Goal: Task Accomplishment & Management: Use online tool/utility

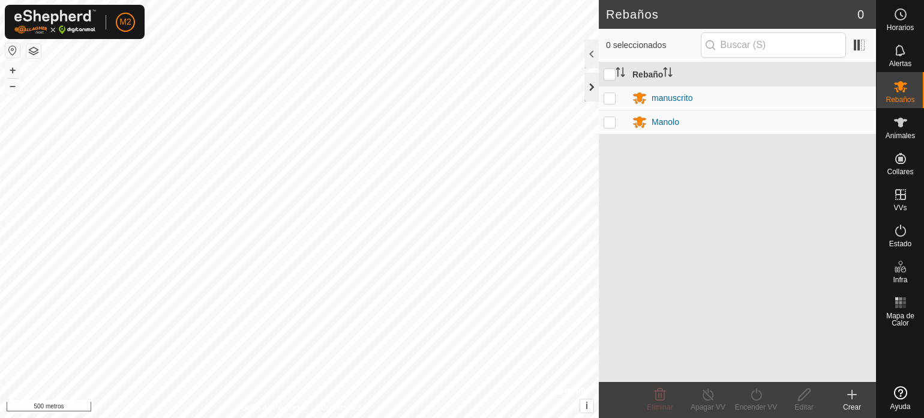
click at [593, 86] on div at bounding box center [592, 87] width 14 height 29
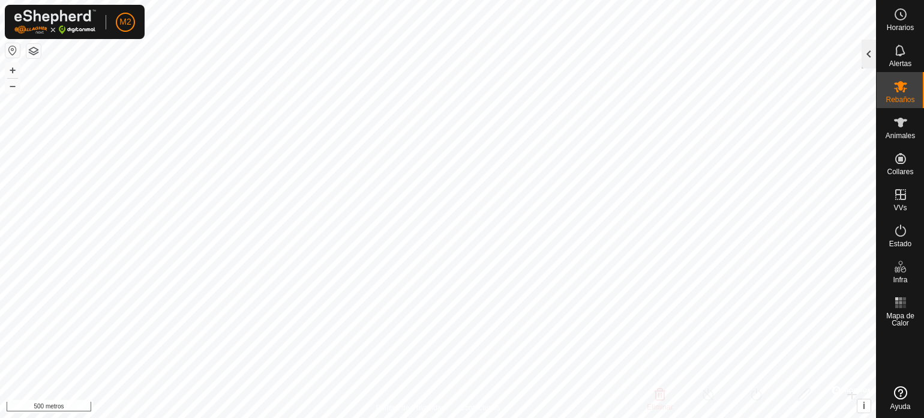
click at [870, 54] on div at bounding box center [869, 54] width 14 height 29
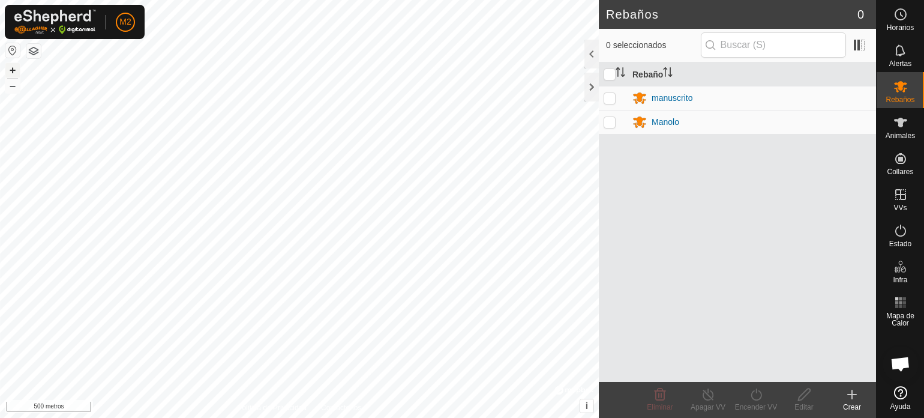
click at [10, 71] on font "+" at bounding box center [13, 70] width 7 height 13
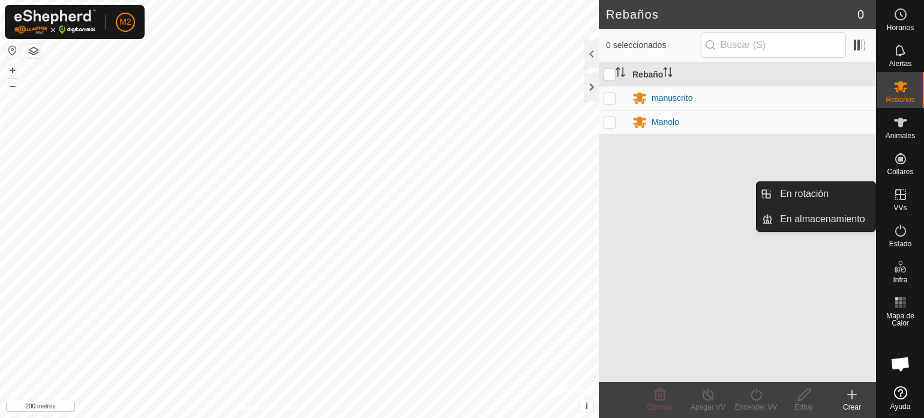
click at [897, 193] on icon at bounding box center [901, 194] width 14 height 14
click at [831, 193] on link "En rotación" at bounding box center [824, 194] width 103 height 24
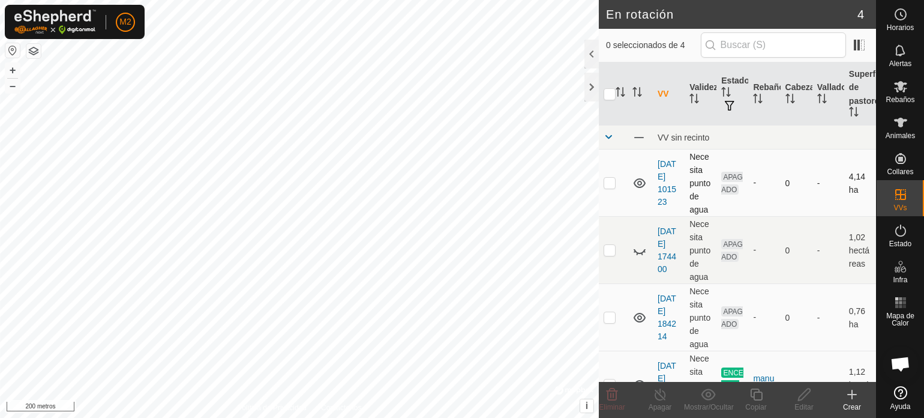
click at [612, 187] on p-checkbox at bounding box center [610, 183] width 12 height 10
checkbox input "true"
click at [804, 393] on icon at bounding box center [804, 394] width 15 height 14
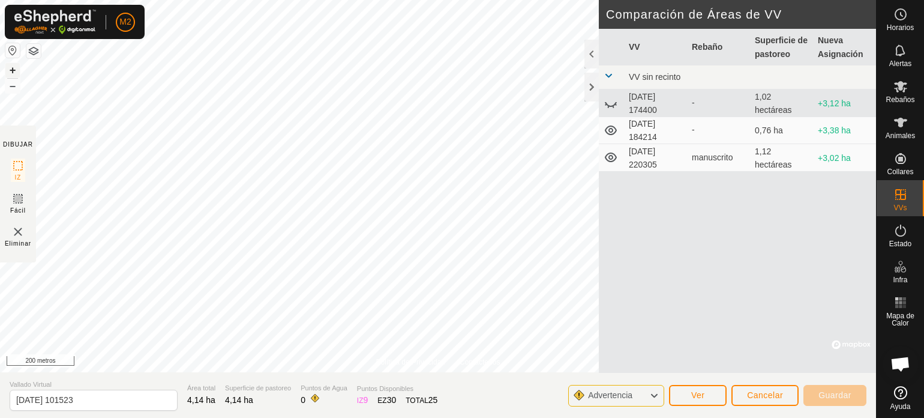
click at [14, 70] on font "+" at bounding box center [13, 70] width 7 height 13
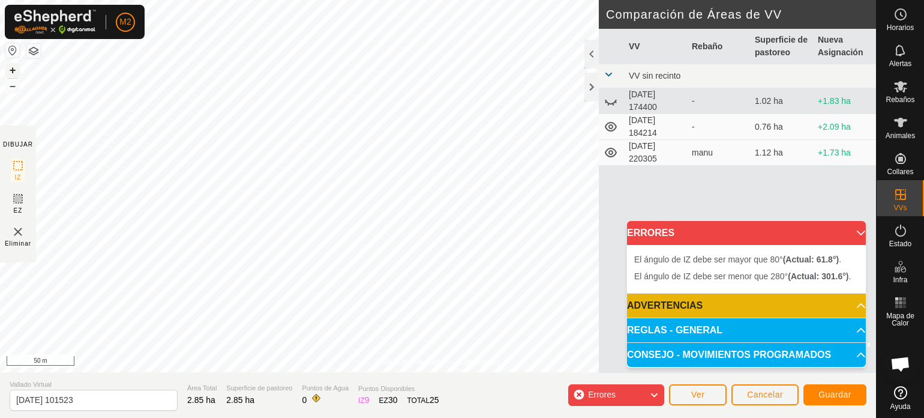
click at [19, 64] on button "+" at bounding box center [12, 70] width 14 height 14
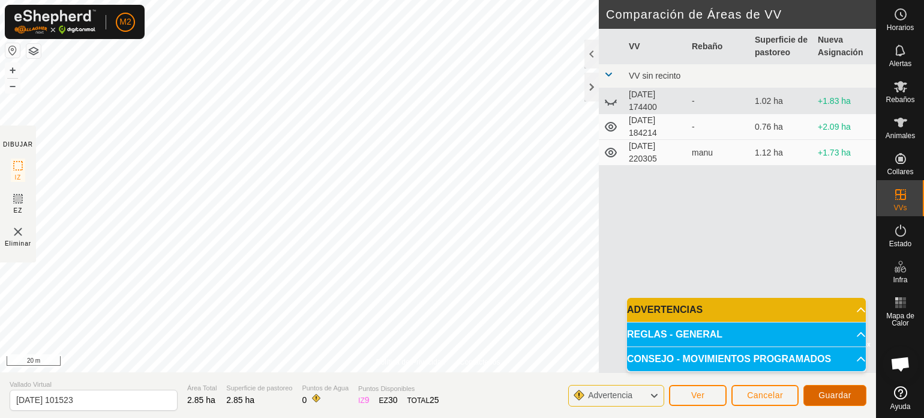
click at [838, 392] on span "Guardar" at bounding box center [835, 395] width 33 height 10
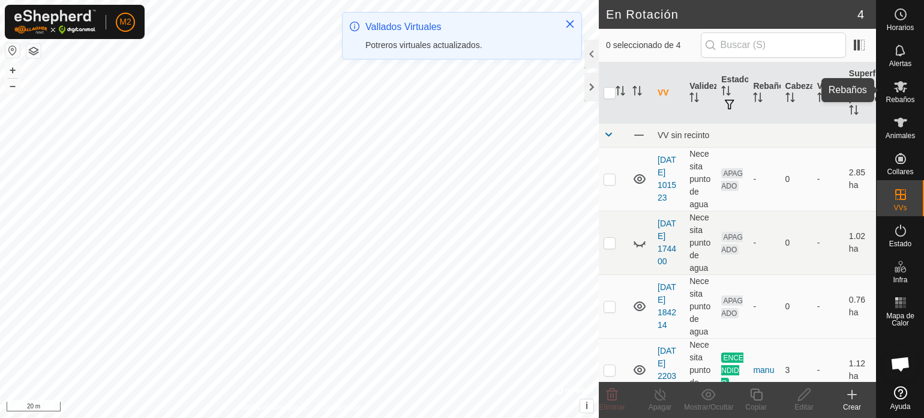
click at [900, 95] on es-mob-svg-icon at bounding box center [901, 86] width 22 height 19
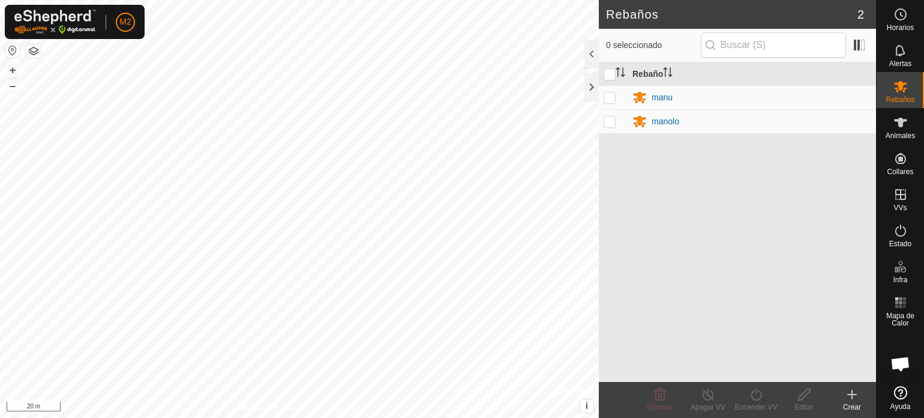
click at [612, 94] on p-checkbox at bounding box center [610, 97] width 12 height 10
checkbox input "true"
click at [704, 391] on line at bounding box center [708, 395] width 10 height 10
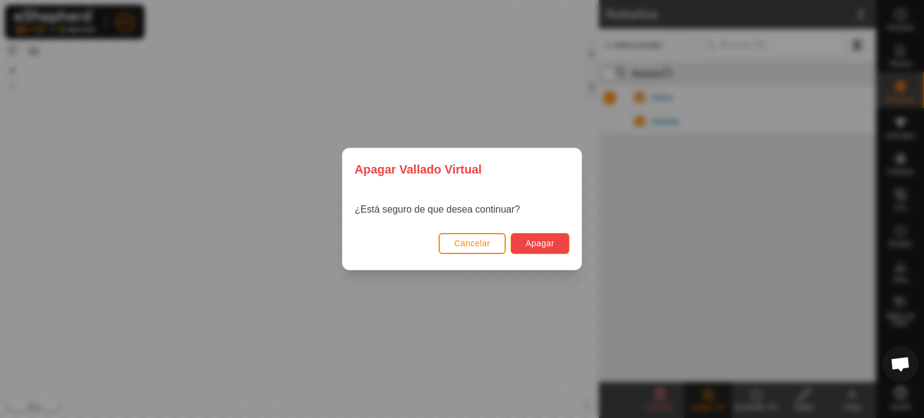
click at [540, 242] on span "Apagar" at bounding box center [540, 243] width 29 height 10
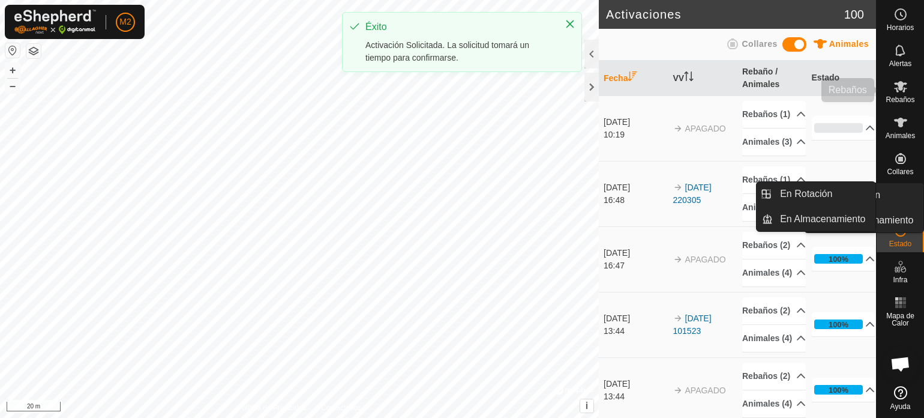
click at [903, 99] on span "Rebaños" at bounding box center [900, 99] width 29 height 7
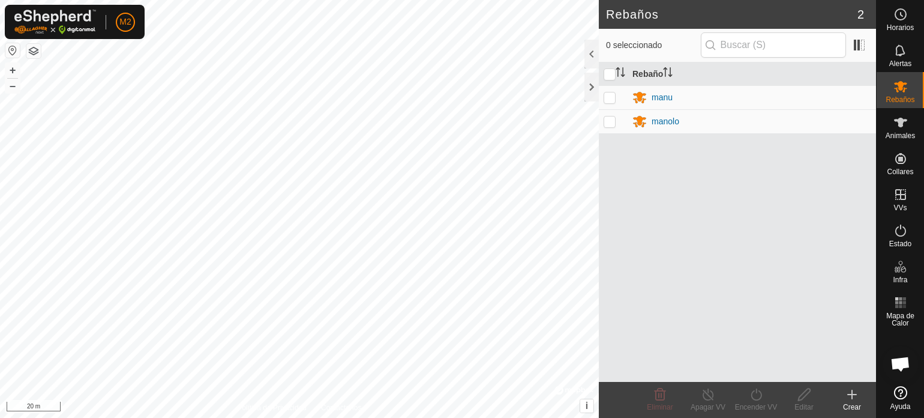
click at [611, 92] on p-checkbox at bounding box center [610, 97] width 12 height 10
checkbox input "true"
click at [607, 124] on p-checkbox at bounding box center [610, 121] width 12 height 10
checkbox input "true"
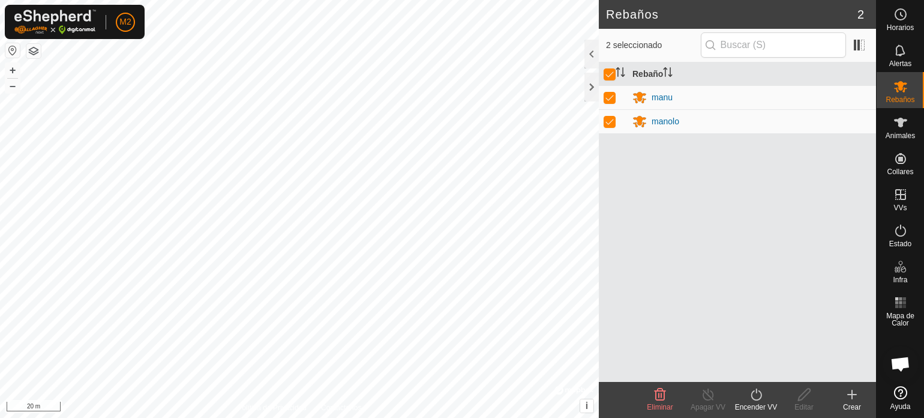
click at [754, 394] on icon at bounding box center [756, 394] width 15 height 14
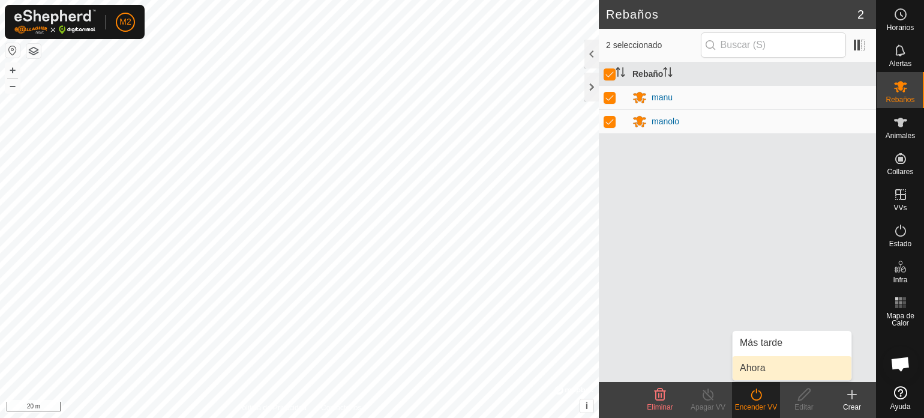
click at [751, 370] on link "Ahora" at bounding box center [792, 368] width 119 height 24
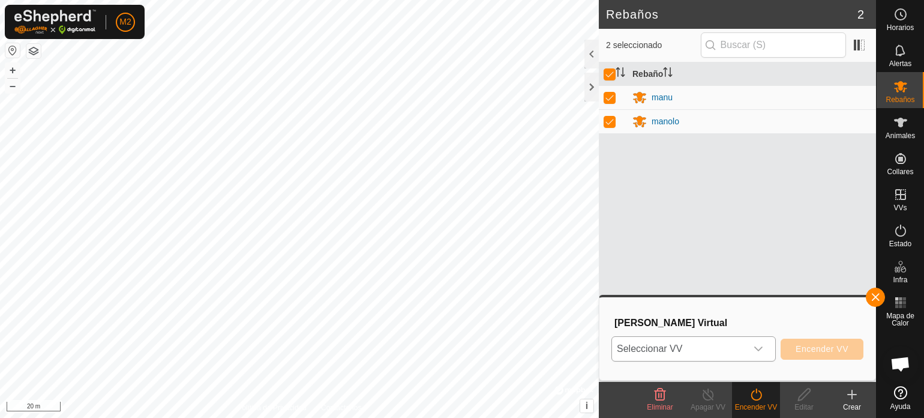
click at [757, 344] on icon "dropdown trigger" at bounding box center [759, 349] width 10 height 10
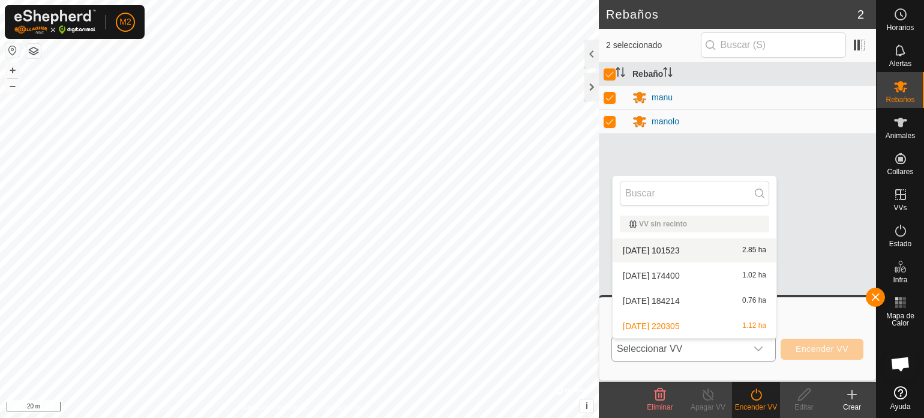
click at [698, 248] on li "[DATE] 101523 2.85 ha" at bounding box center [695, 250] width 164 height 24
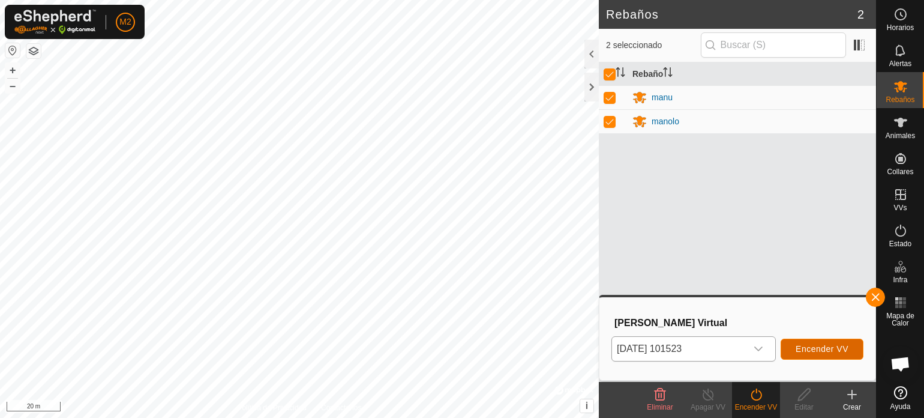
click at [817, 349] on span "Encender VV" at bounding box center [822, 349] width 53 height 10
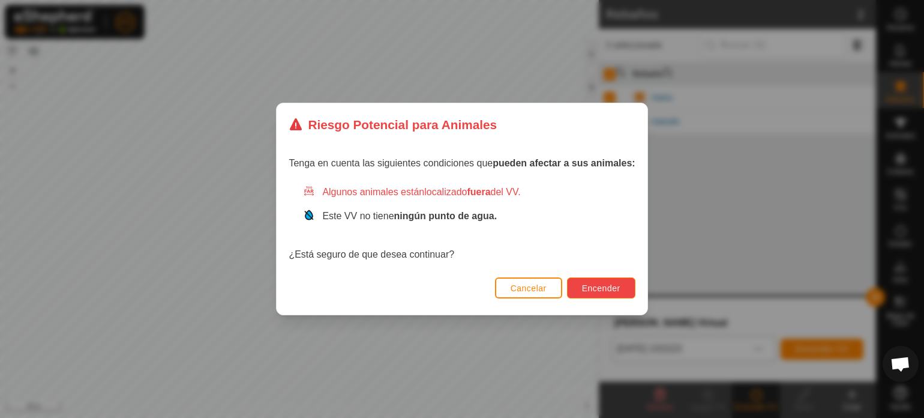
click at [589, 283] on span "Encender" at bounding box center [601, 288] width 38 height 10
